Goal: Task Accomplishment & Management: Manage account settings

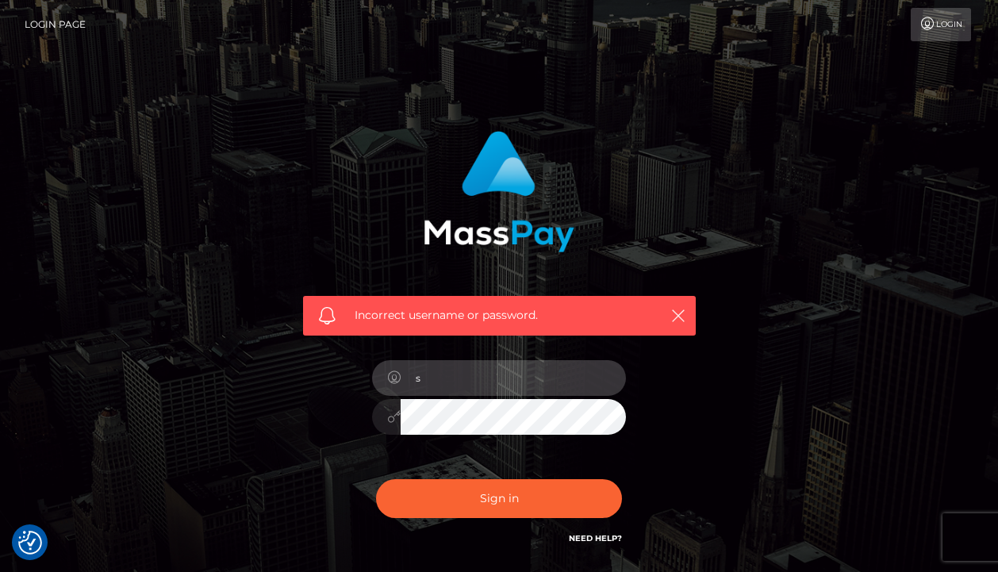
type input "[EMAIL_ADDRESS][DOMAIN_NAME]"
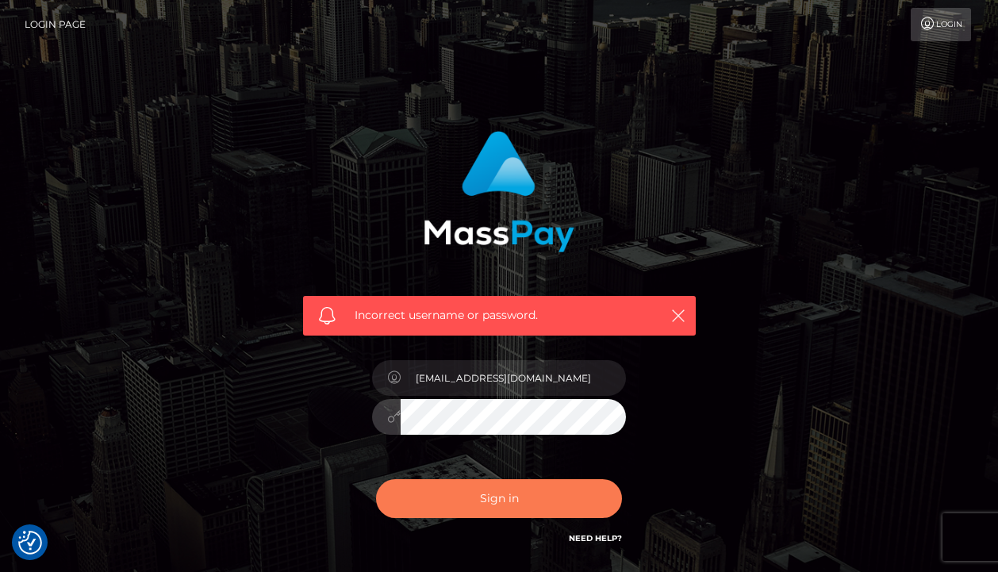
click at [512, 499] on button "Sign in" at bounding box center [499, 498] width 246 height 39
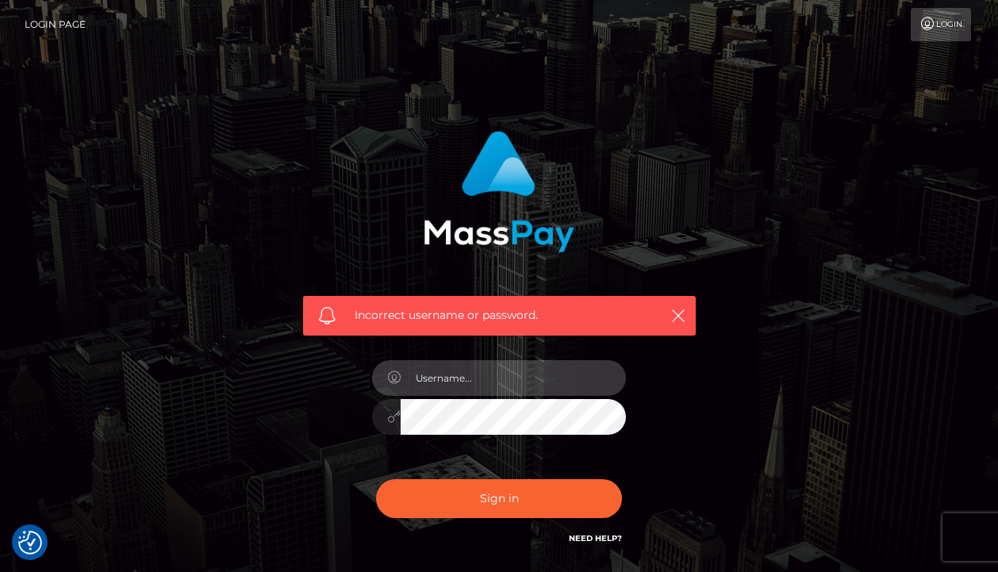
type input "[EMAIL_ADDRESS][DOMAIN_NAME]"
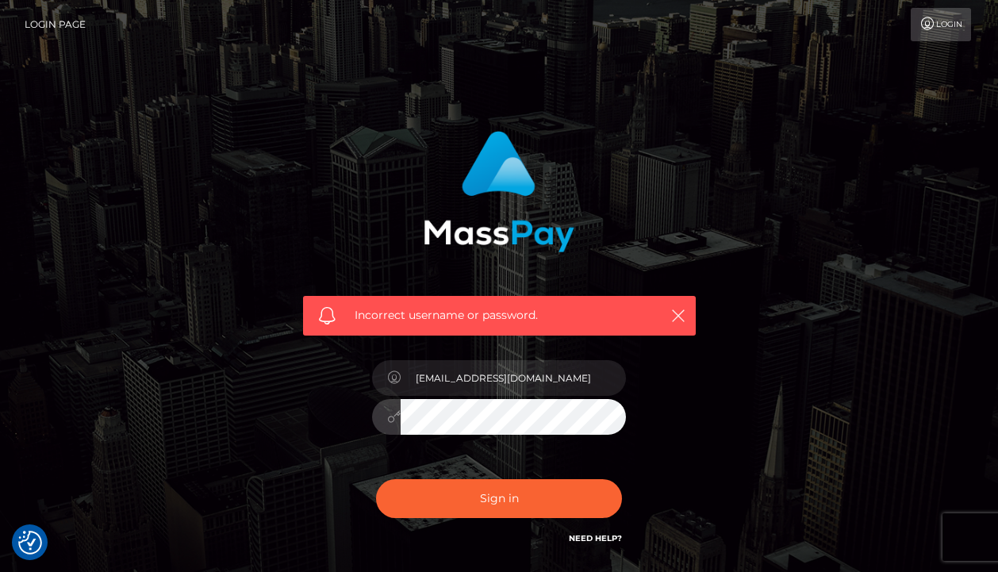
click at [499, 497] on button "Sign in" at bounding box center [499, 498] width 246 height 39
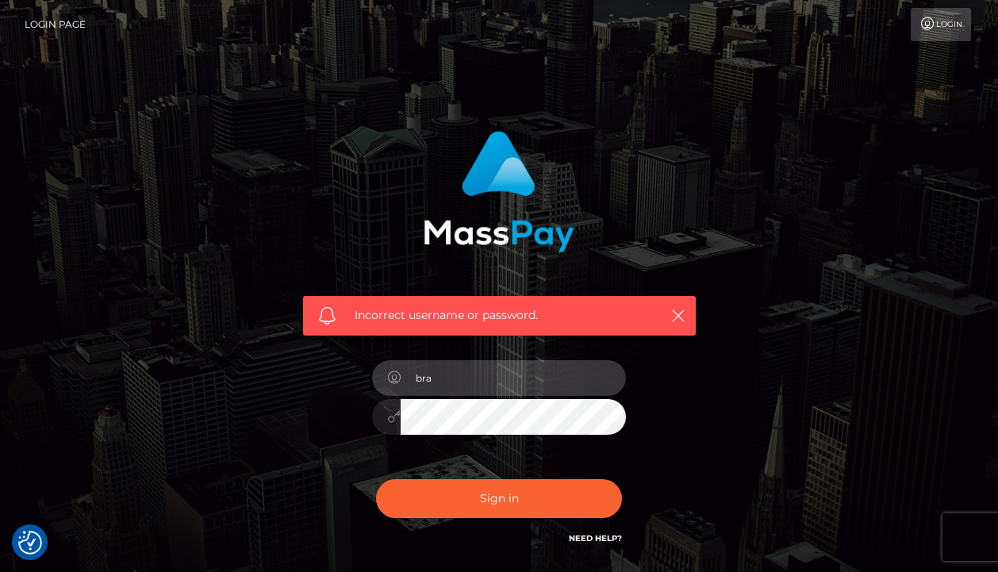
type input "brainbank888@gmail.com"
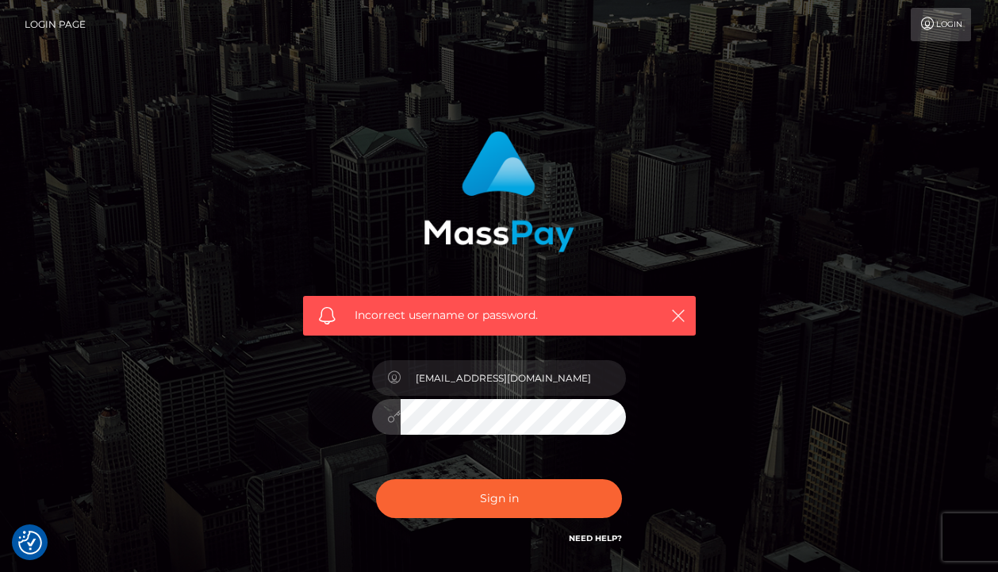
click at [371, 423] on div "brainbank888@gmail.com" at bounding box center [499, 408] width 278 height 121
click at [499, 497] on button "Sign in" at bounding box center [499, 498] width 246 height 39
